Goal: Task Accomplishment & Management: Use online tool/utility

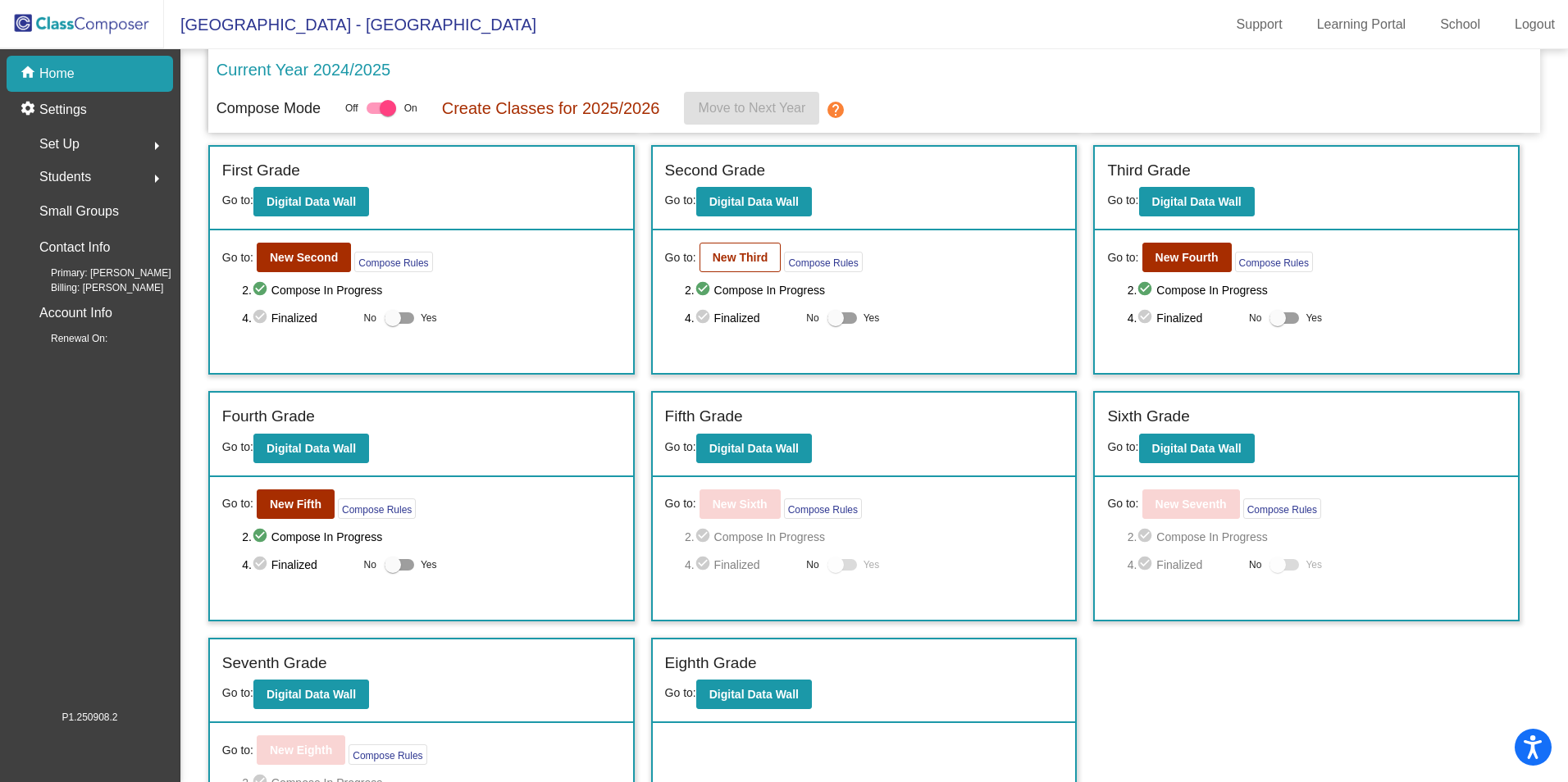
scroll to position [246, 0]
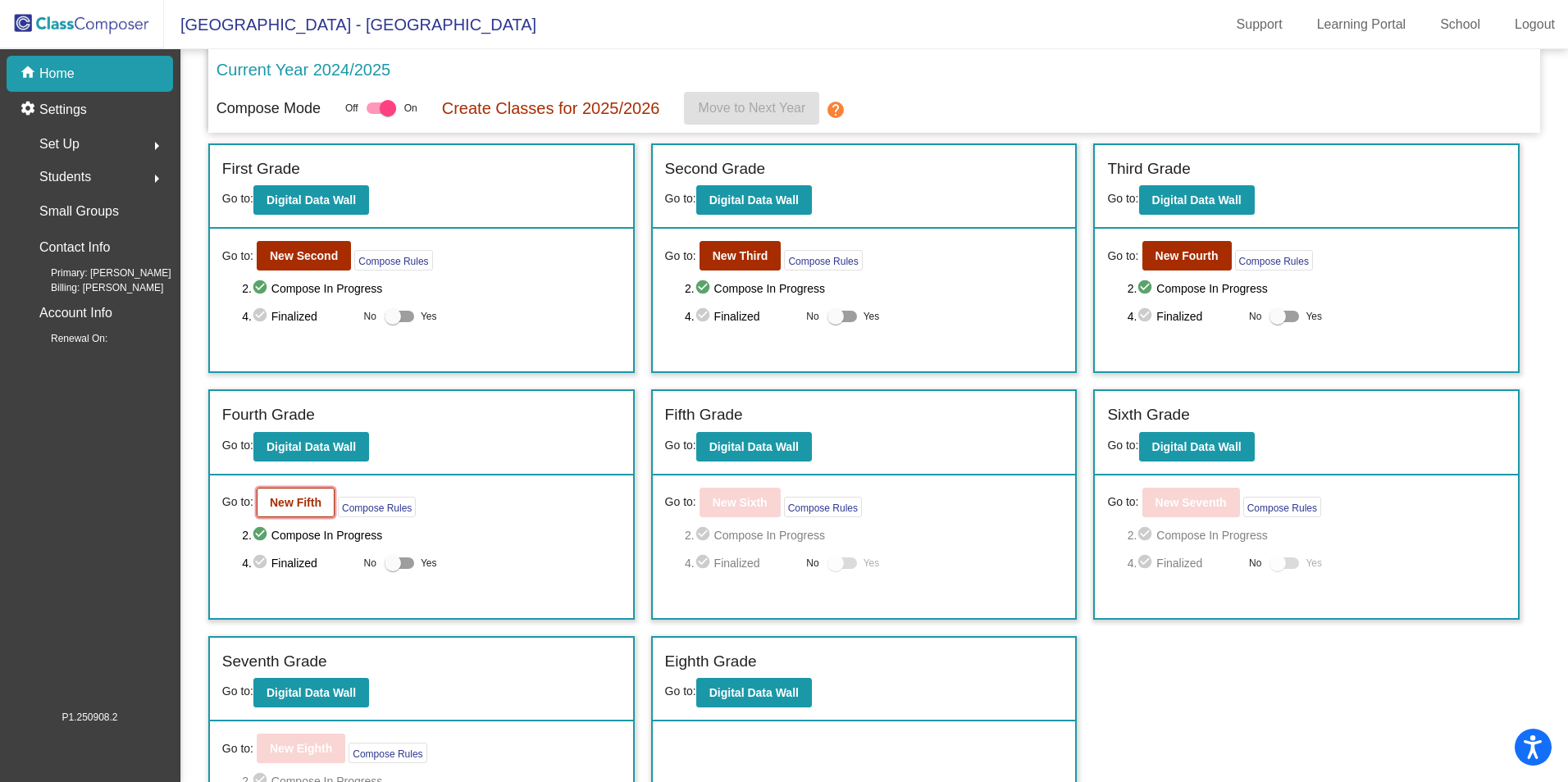
click at [288, 509] on b "New Fifth" at bounding box center [295, 502] width 52 height 13
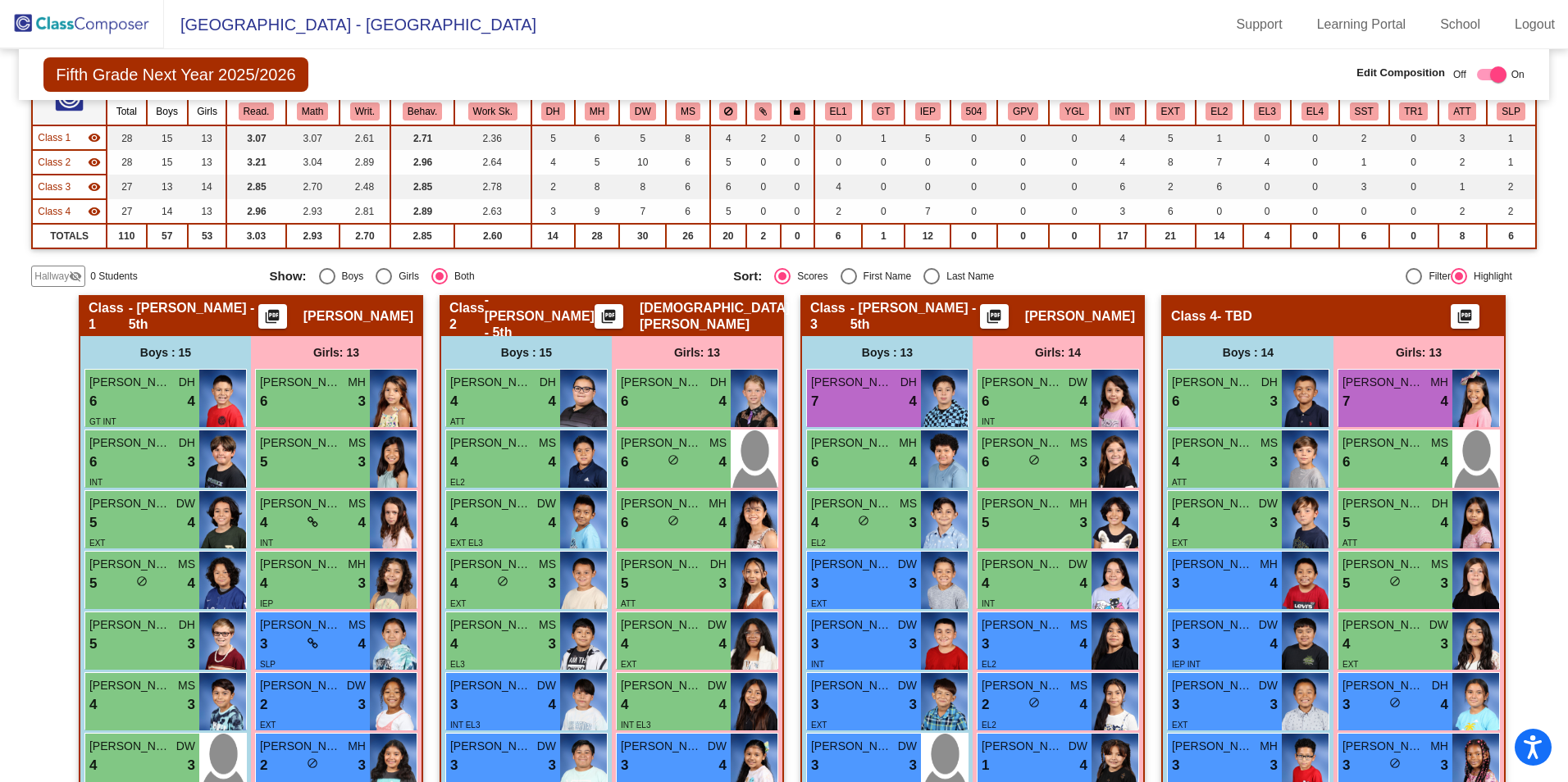
scroll to position [164, 0]
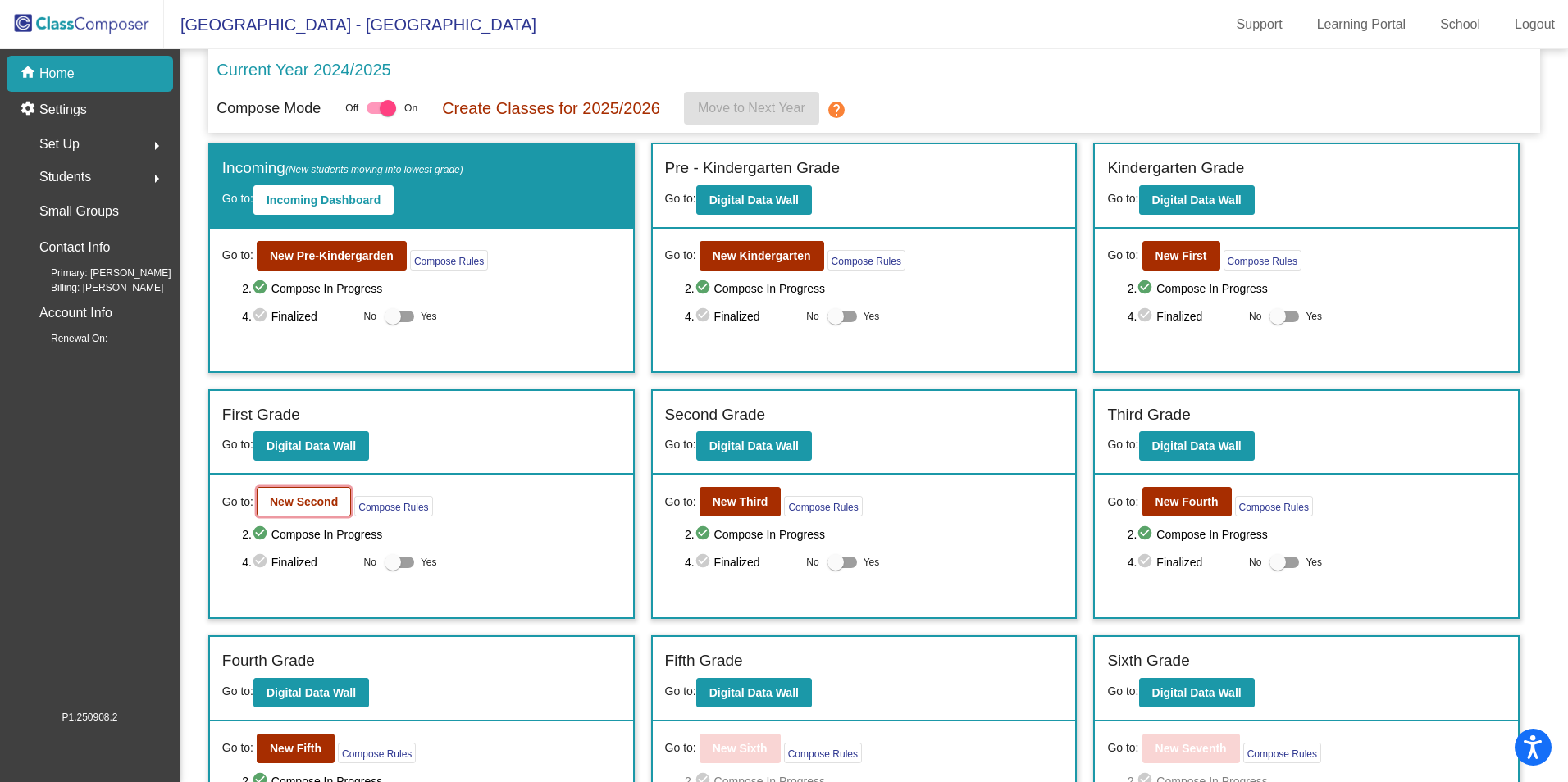
click at [321, 506] on b "New Second" at bounding box center [304, 501] width 68 height 13
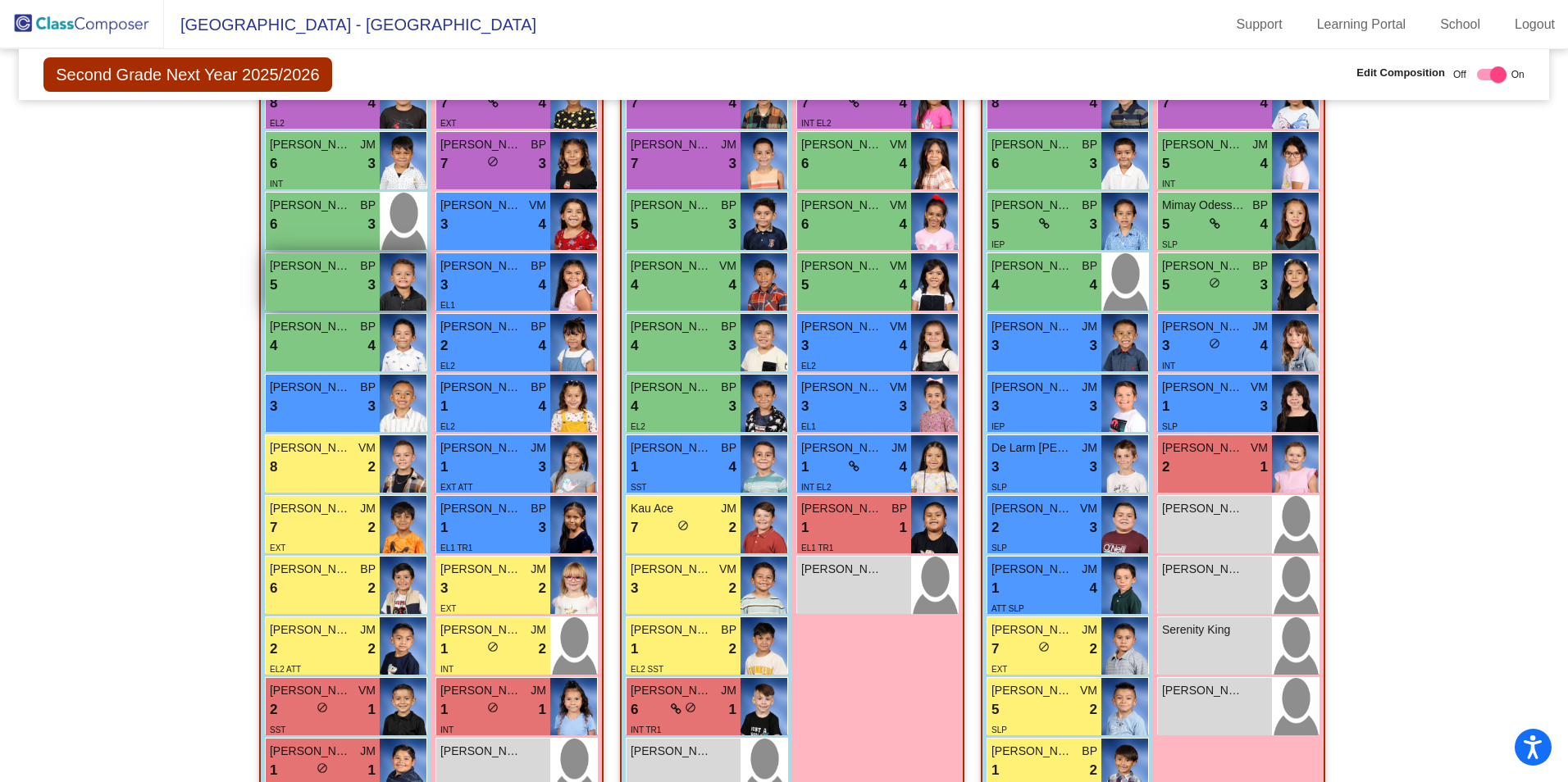
scroll to position [601, 0]
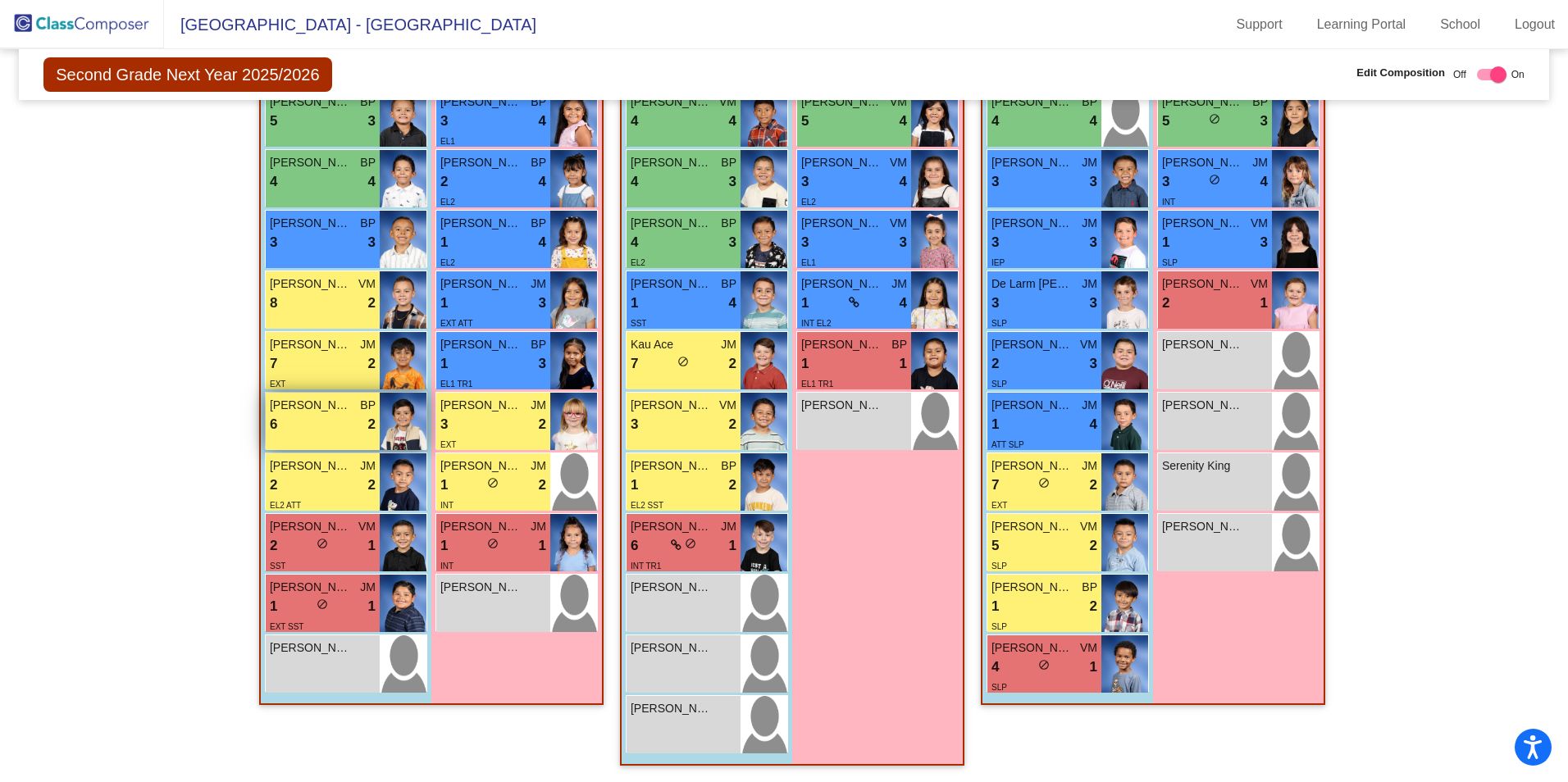
click at [318, 434] on div "6 lock do_not_disturb_alt 2" at bounding box center [322, 424] width 106 height 21
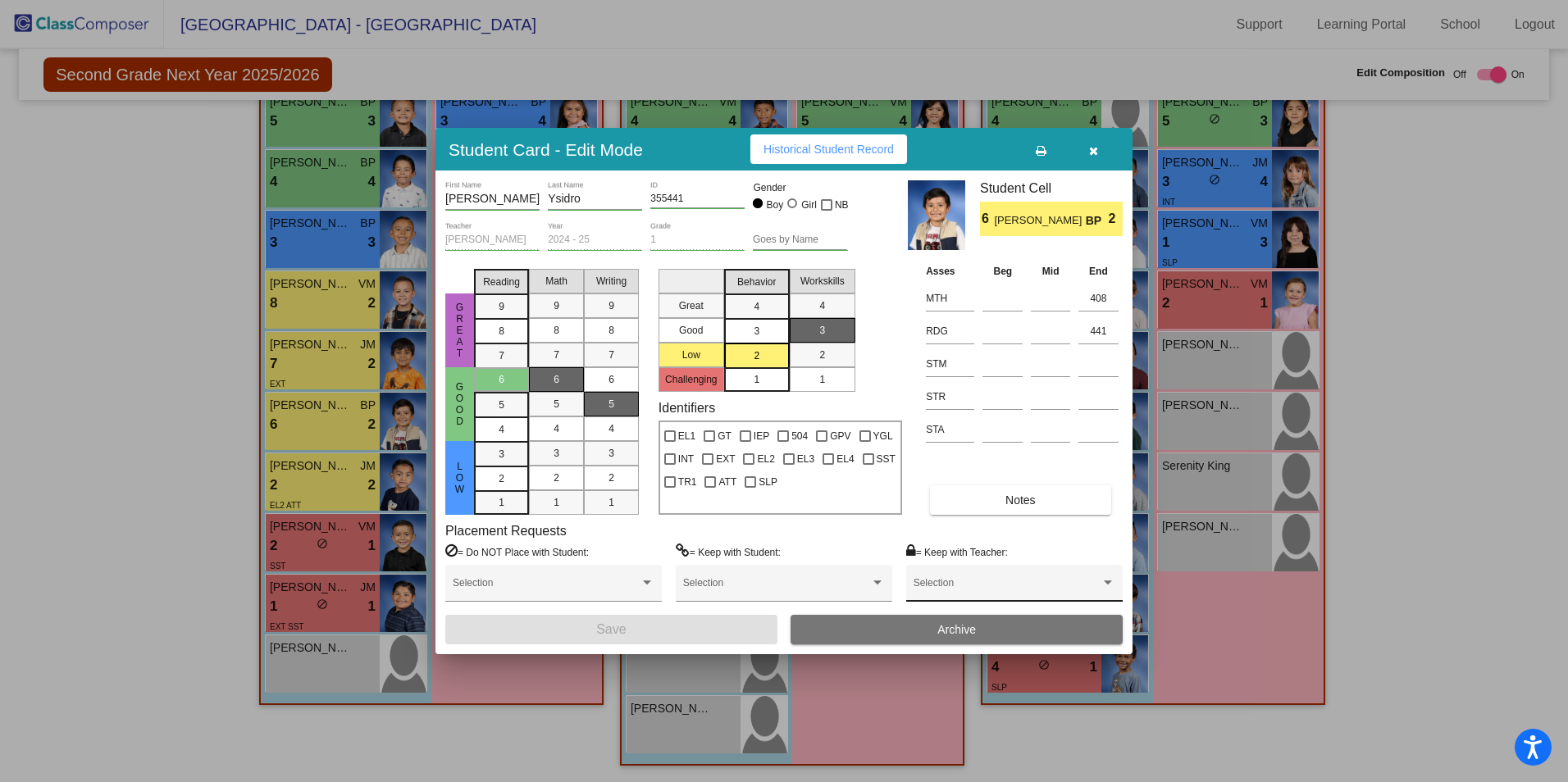
click at [1097, 577] on div "Selection" at bounding box center [1014, 587] width 202 height 30
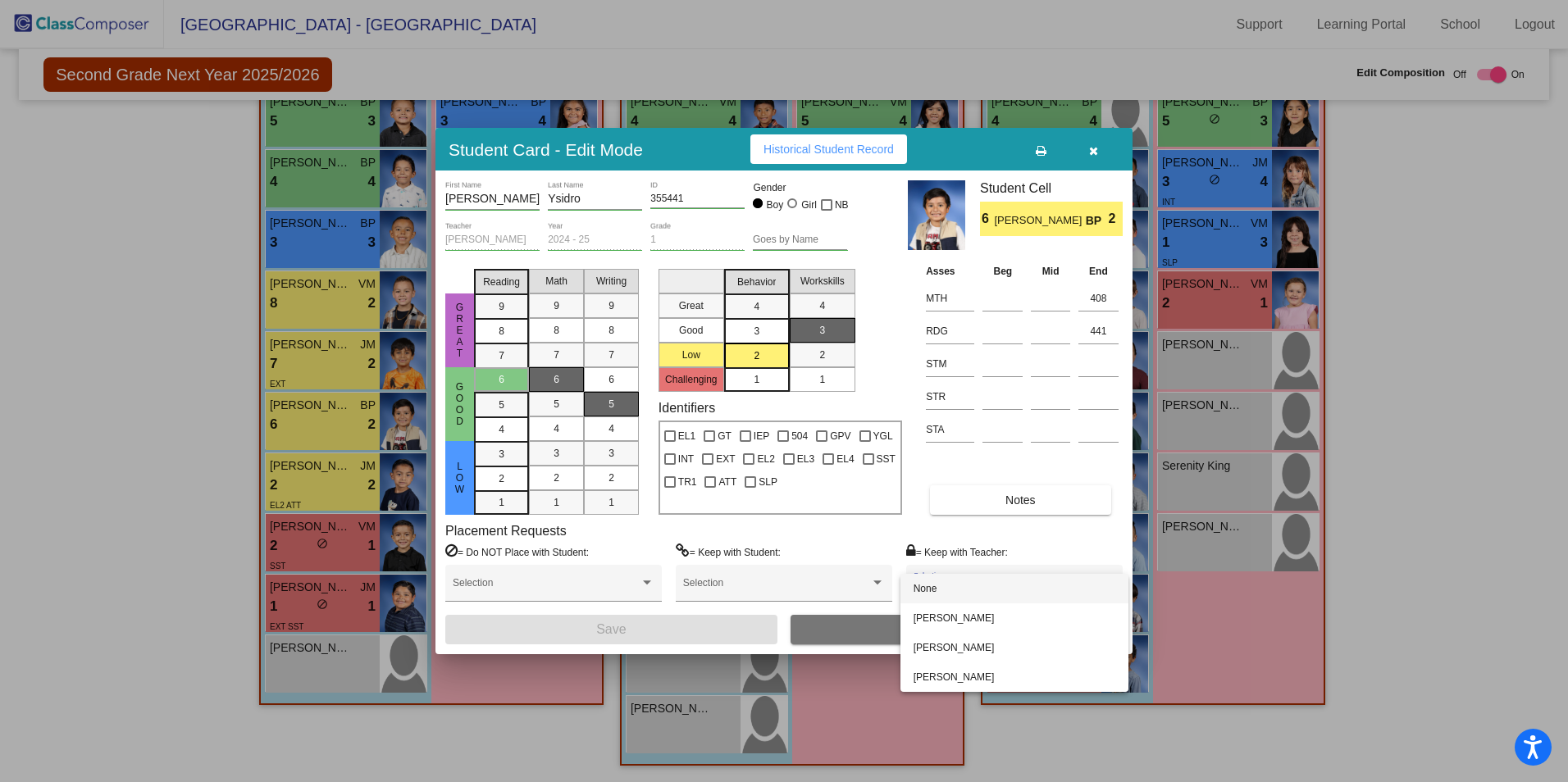
click at [1224, 634] on div at bounding box center [784, 391] width 1568 height 782
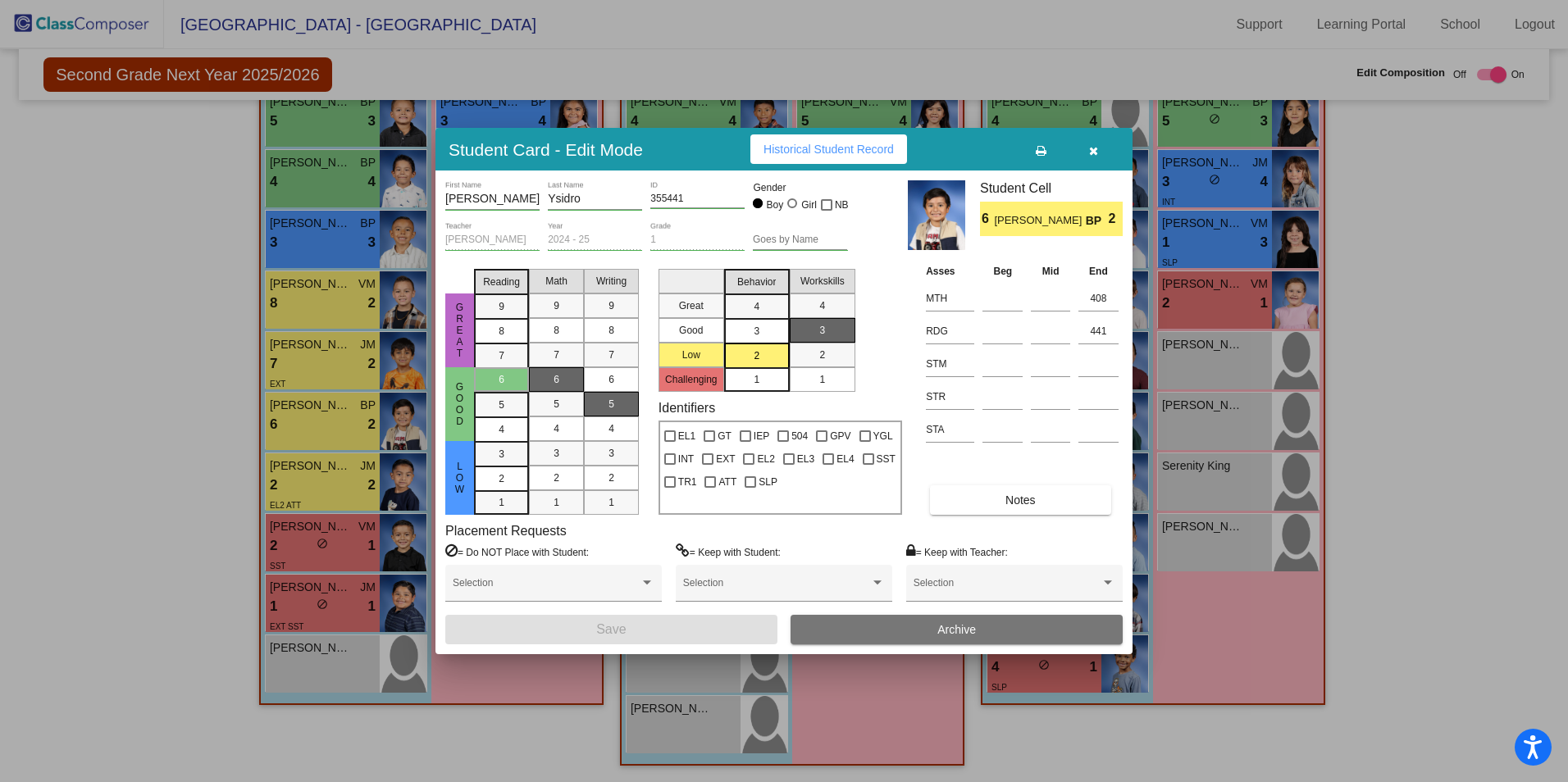
click at [1096, 147] on icon "button" at bounding box center [1093, 150] width 9 height 11
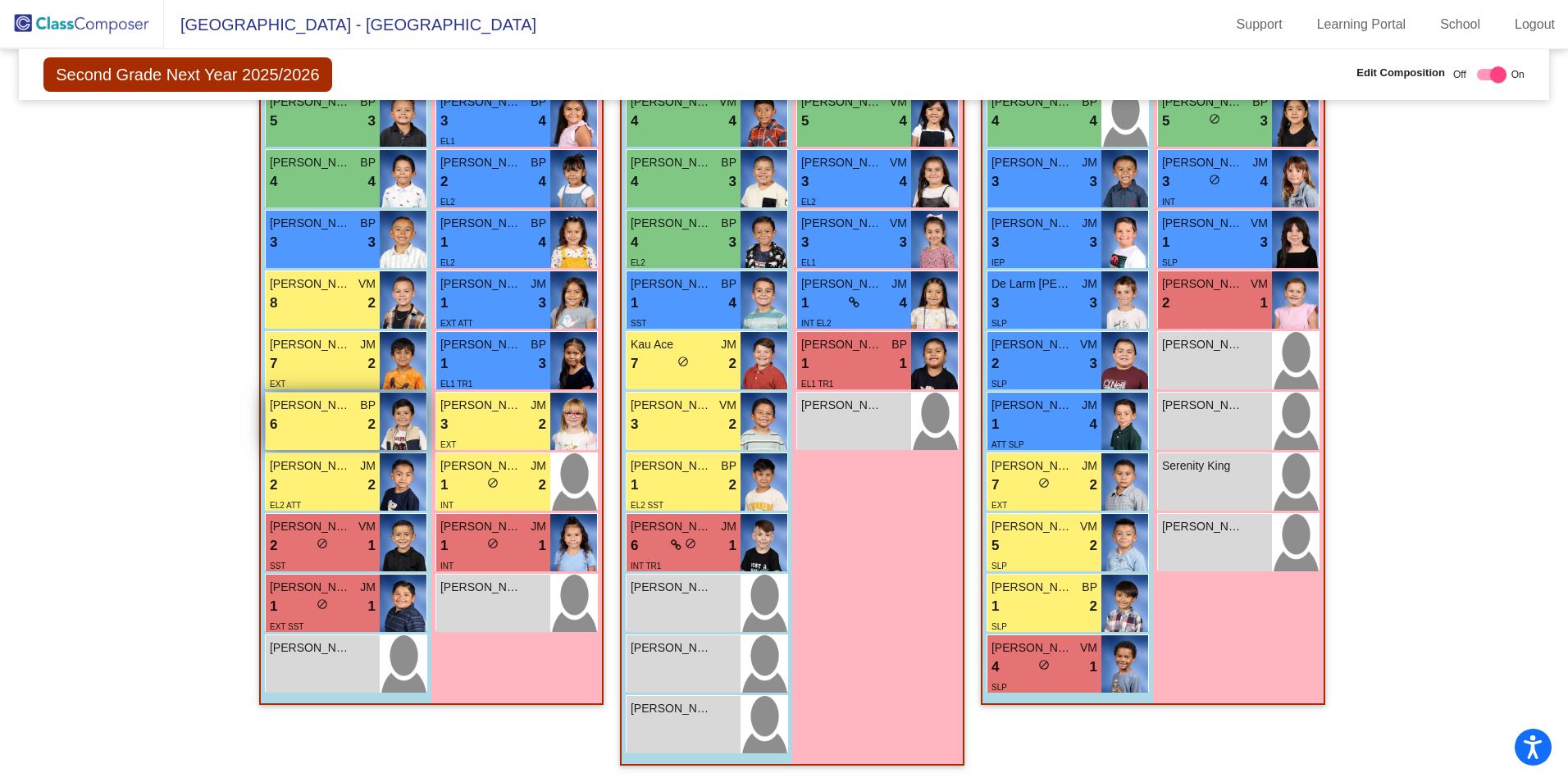
click at [318, 411] on span "[PERSON_NAME]" at bounding box center [311, 406] width 82 height 17
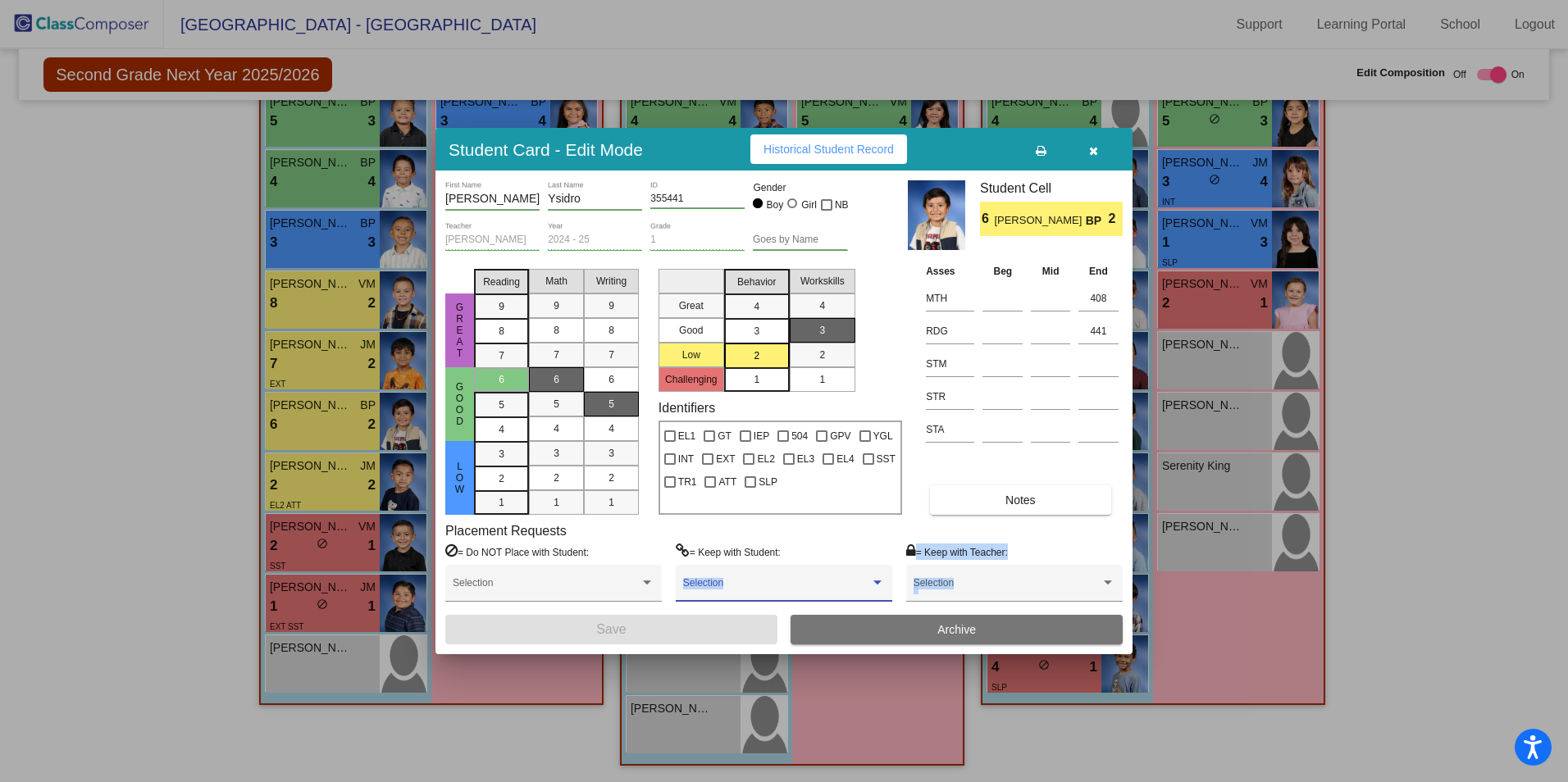
drag, startPoint x: 879, startPoint y: 583, endPoint x: 982, endPoint y: 604, distance: 105.1
click at [982, 604] on div "= Do NOT Place with Student: Selection = Keep with Student: Selection = Keep wi…" at bounding box center [784, 579] width 677 height 72
click at [1009, 631] on button "Archive" at bounding box center [956, 630] width 332 height 30
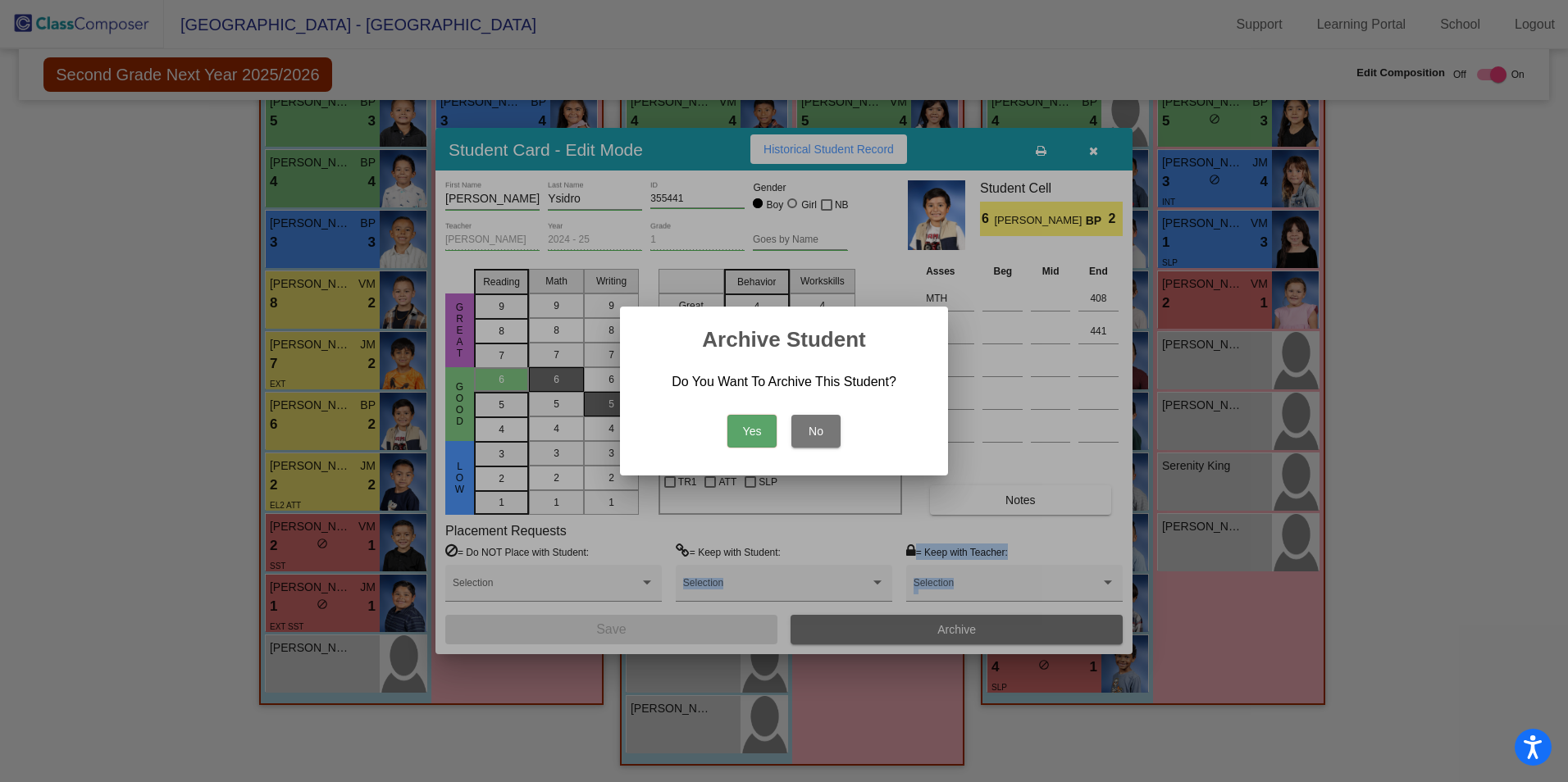
click at [750, 424] on button "Yes" at bounding box center [752, 430] width 49 height 32
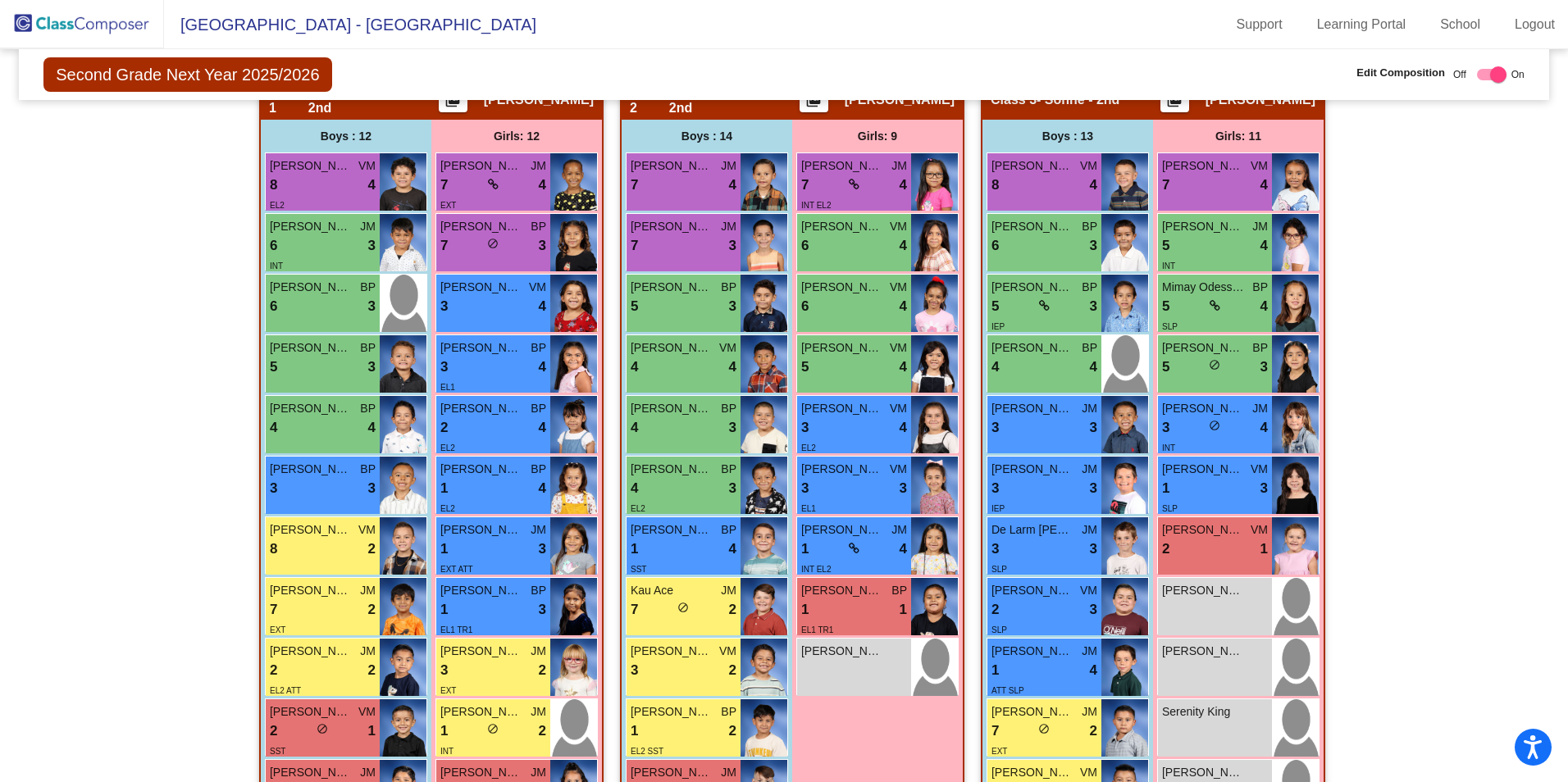
scroll to position [273, 0]
